Goal: Transaction & Acquisition: Book appointment/travel/reservation

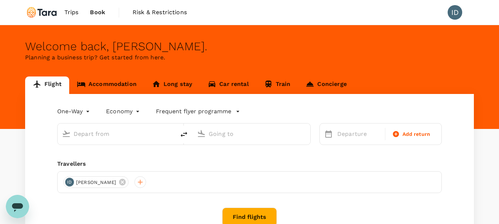
type input "roundtrip"
type input "[GEOGRAPHIC_DATA], [GEOGRAPHIC_DATA] (any)"
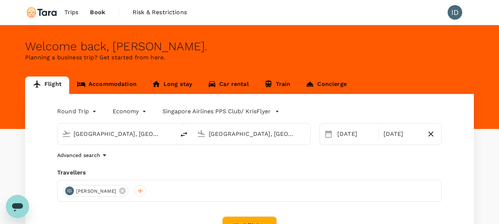
click at [252, 136] on input "[GEOGRAPHIC_DATA], [GEOGRAPHIC_DATA] (any)" at bounding box center [252, 133] width 86 height 11
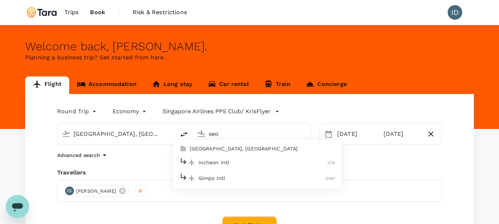
click at [222, 151] on p "Seoul, South Korea" at bounding box center [263, 148] width 146 height 7
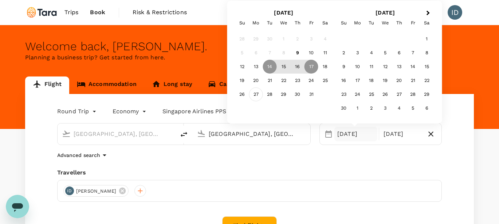
type input "Seoul, South Korea (any)"
click at [255, 94] on div "27" at bounding box center [256, 94] width 14 height 14
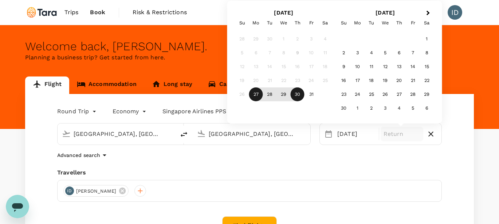
click at [299, 94] on div "30" at bounding box center [298, 94] width 14 height 14
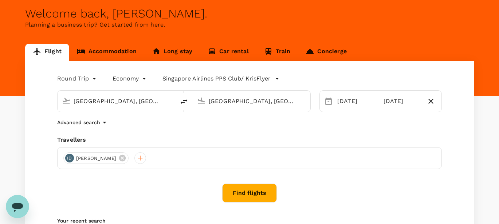
scroll to position [45, 0]
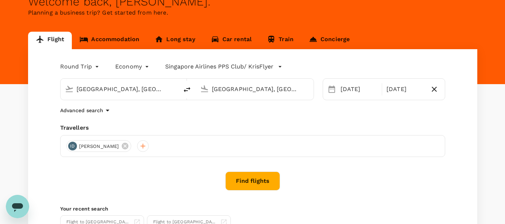
click at [146, 65] on body "Trips Book Risk & Restrictions ID Welcome back , Isabelle . Planning a business…" at bounding box center [252, 128] width 505 height 347
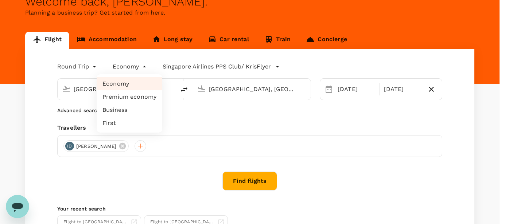
click at [131, 96] on li "Premium economy" at bounding box center [130, 96] width 66 height 13
type input "premium-economy"
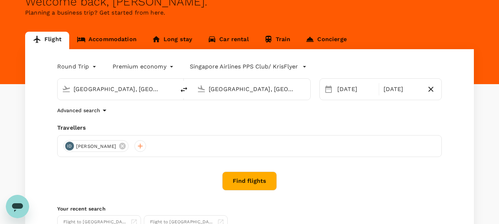
click at [245, 182] on button "Find flights" at bounding box center [249, 181] width 55 height 19
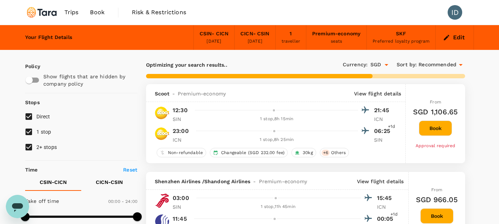
type input "1595"
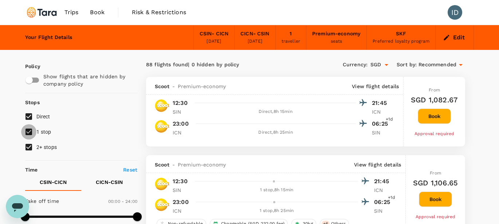
click at [29, 133] on input "1 stop" at bounding box center [28, 131] width 15 height 15
checkbox input "false"
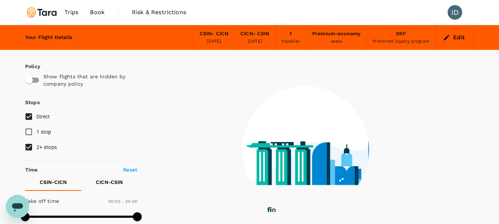
click at [28, 149] on input "2+ stops" at bounding box center [28, 147] width 15 height 15
checkbox input "false"
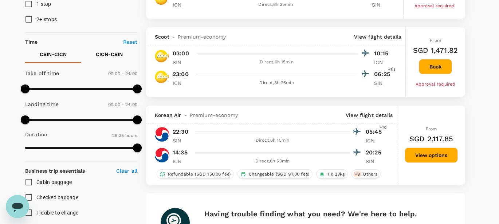
scroll to position [138, 0]
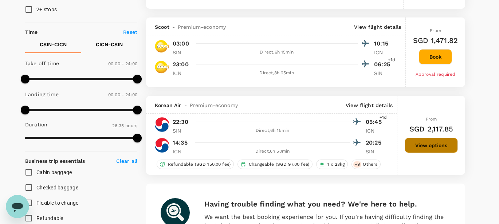
click at [429, 144] on button "View options" at bounding box center [431, 145] width 53 height 15
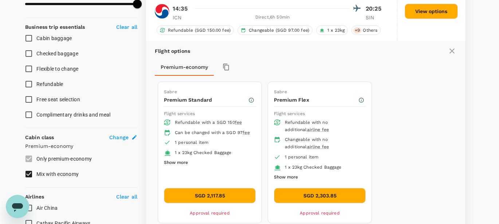
scroll to position [281, 0]
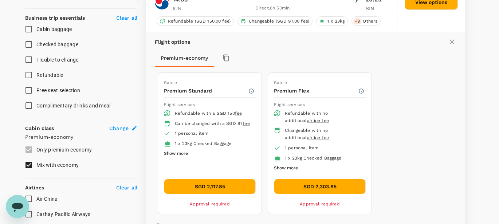
click at [206, 186] on button "SGD 2,117.85" at bounding box center [210, 186] width 92 height 15
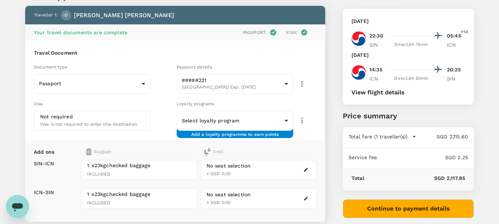
scroll to position [34, 0]
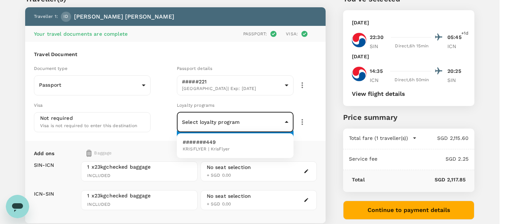
click at [287, 120] on body "Back to flight results Flight review Traveller(s) Traveller 1 : ID Isabelle de …" at bounding box center [252, 141] width 505 height 351
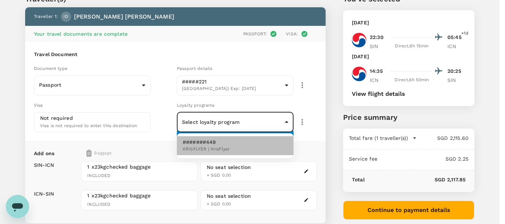
click at [206, 142] on p "#######449" at bounding box center [206, 142] width 47 height 7
type input "88b4da90-5c54-4f95-b9a5-891674686669"
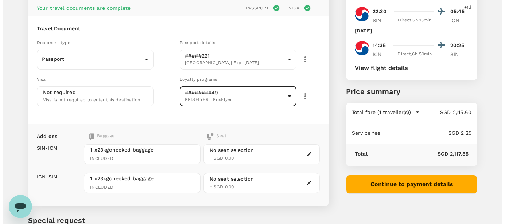
scroll to position [57, 0]
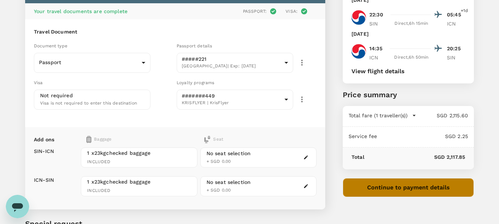
click at [418, 192] on button "Continue to payment details" at bounding box center [408, 187] width 131 height 19
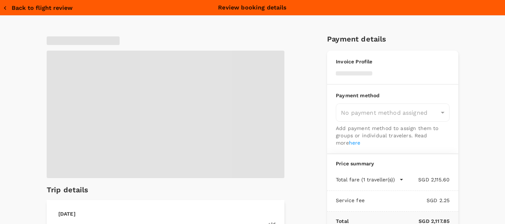
type input "9b978822-4779-4897-880a-17c8504d3706"
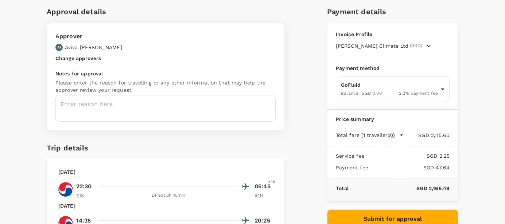
scroll to position [29, 0]
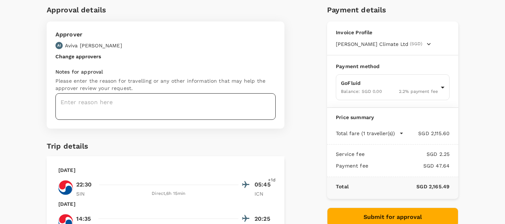
click at [81, 108] on textarea at bounding box center [165, 106] width 220 height 27
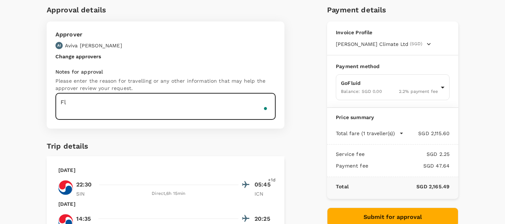
type textarea "F"
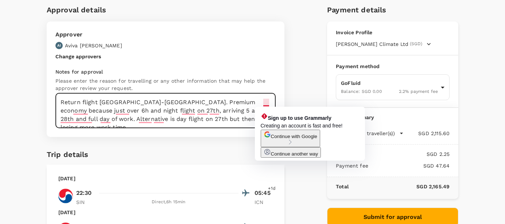
click at [263, 103] on textarea "Return flight Singapore-Seoul. Premium economy because just over 6h and night f…" at bounding box center [165, 110] width 220 height 35
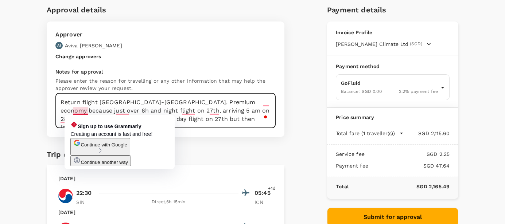
click at [70, 111] on textarea "Return flight Singapore-Seoul. Premium economy because just over 6h and night f…" at bounding box center [165, 110] width 220 height 35
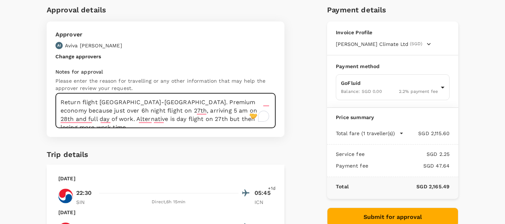
click at [239, 111] on textarea "Return flight Singapore-Seoul. Premium economy because just over 6h night fligh…" at bounding box center [165, 110] width 220 height 35
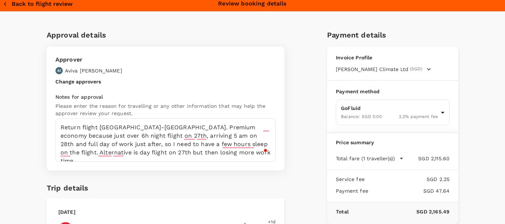
scroll to position [4, 0]
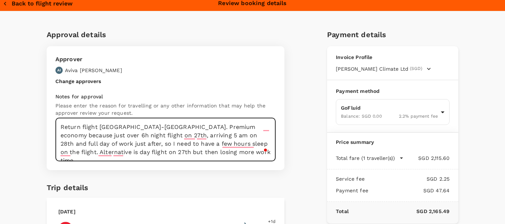
drag, startPoint x: 158, startPoint y: 153, endPoint x: 203, endPoint y: 154, distance: 44.5
click at [203, 154] on textarea "Return flight Singapore-Seoul. Premium economy because just over 6h night fligh…" at bounding box center [165, 139] width 220 height 43
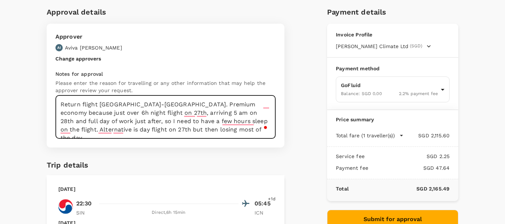
scroll to position [34, 0]
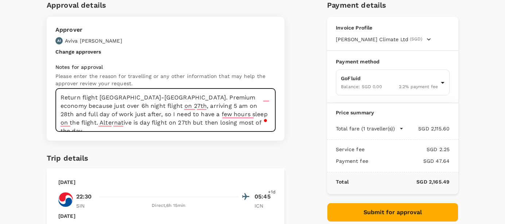
type textarea "Return flight Singapore-Seoul. Premium economy because just over 6h night fligh…"
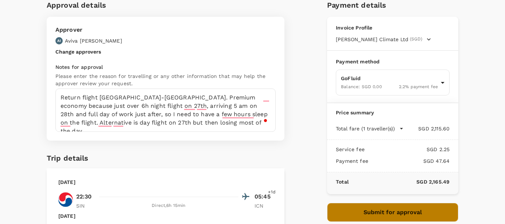
click at [405, 213] on button "Submit for approval" at bounding box center [392, 212] width 131 height 19
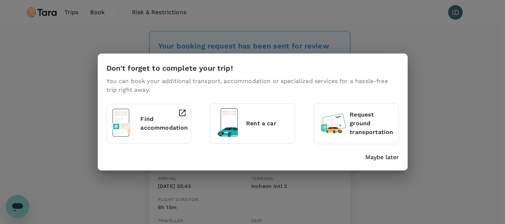
click at [377, 157] on p "Maybe later" at bounding box center [382, 157] width 34 height 9
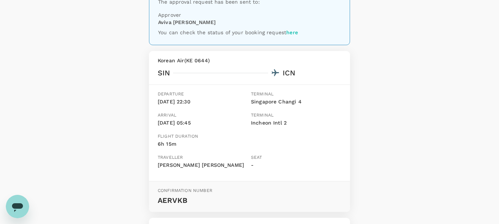
scroll to position [63, 0]
